Goal: Task Accomplishment & Management: Manage account settings

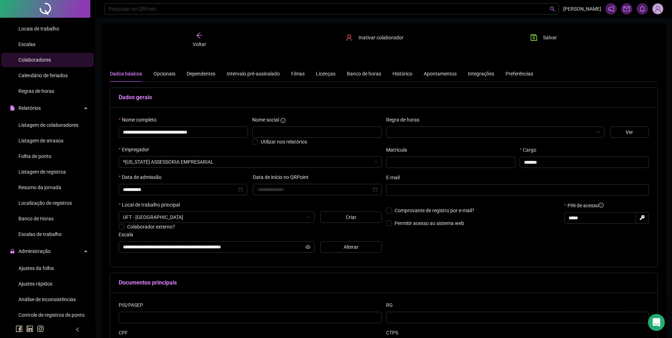
scroll to position [173, 0]
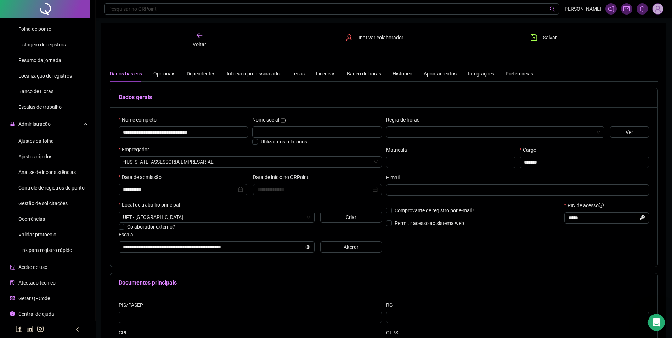
click at [54, 202] on span "Gestão de solicitações" at bounding box center [42, 203] width 49 height 6
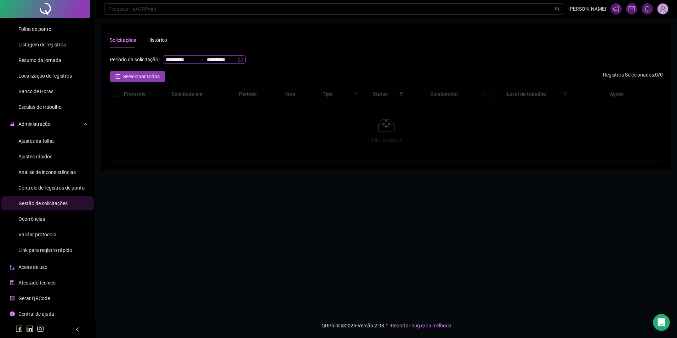
click at [207, 63] on input "**********" at bounding box center [222, 60] width 30 height 8
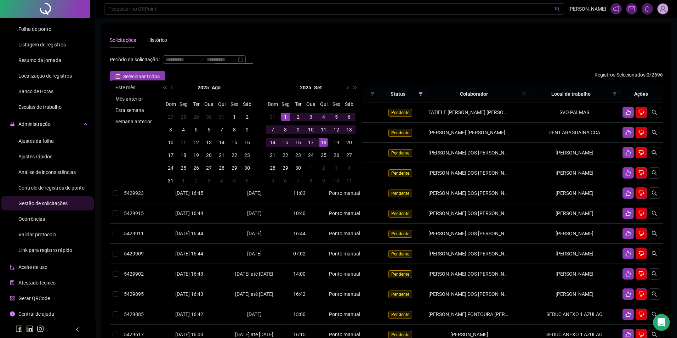
type input "**********"
click at [133, 86] on li "Este mês" at bounding box center [134, 87] width 42 height 8
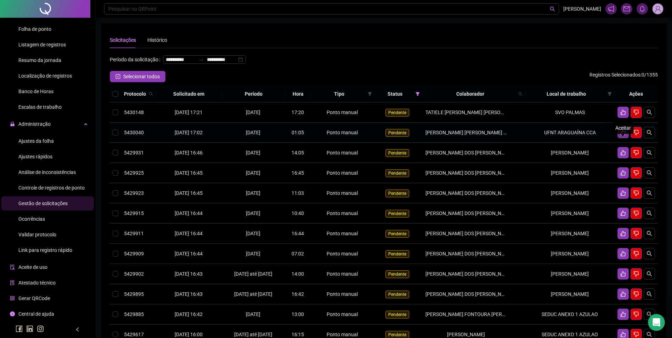
click at [619, 138] on button "button" at bounding box center [622, 132] width 11 height 11
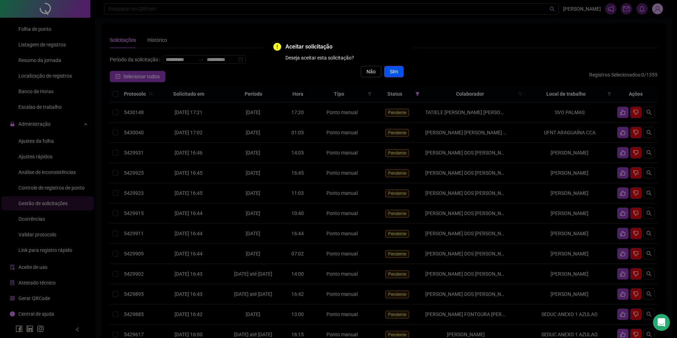
click at [398, 69] on button "Sim" at bounding box center [393, 71] width 19 height 11
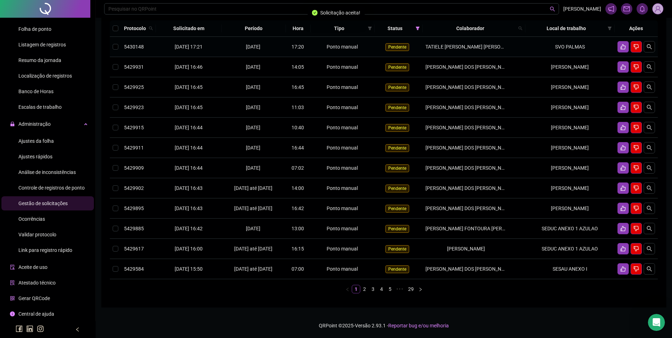
scroll to position [94, 0]
click at [364, 289] on link "2" at bounding box center [365, 289] width 8 height 8
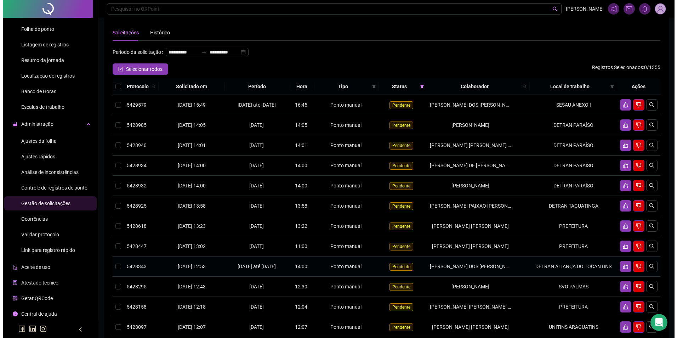
scroll to position [0, 0]
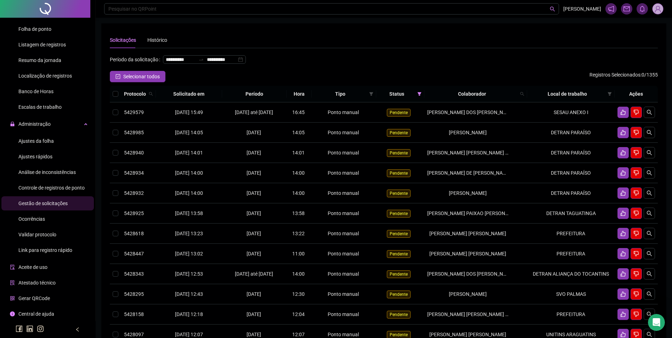
click at [661, 11] on img at bounding box center [657, 9] width 11 height 11
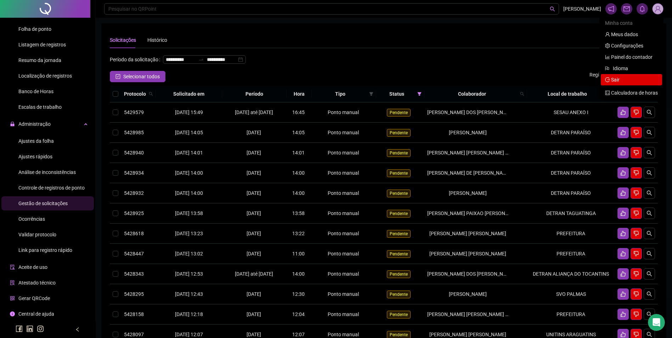
click at [619, 79] on span "Sair" at bounding box center [615, 80] width 8 height 6
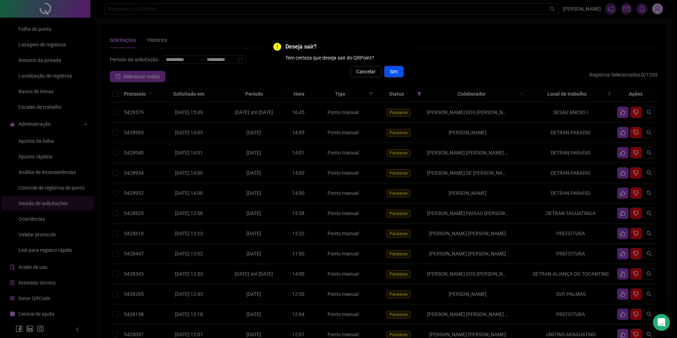
click at [396, 71] on span "Sim" at bounding box center [394, 72] width 8 height 8
